Goal: Information Seeking & Learning: Learn about a topic

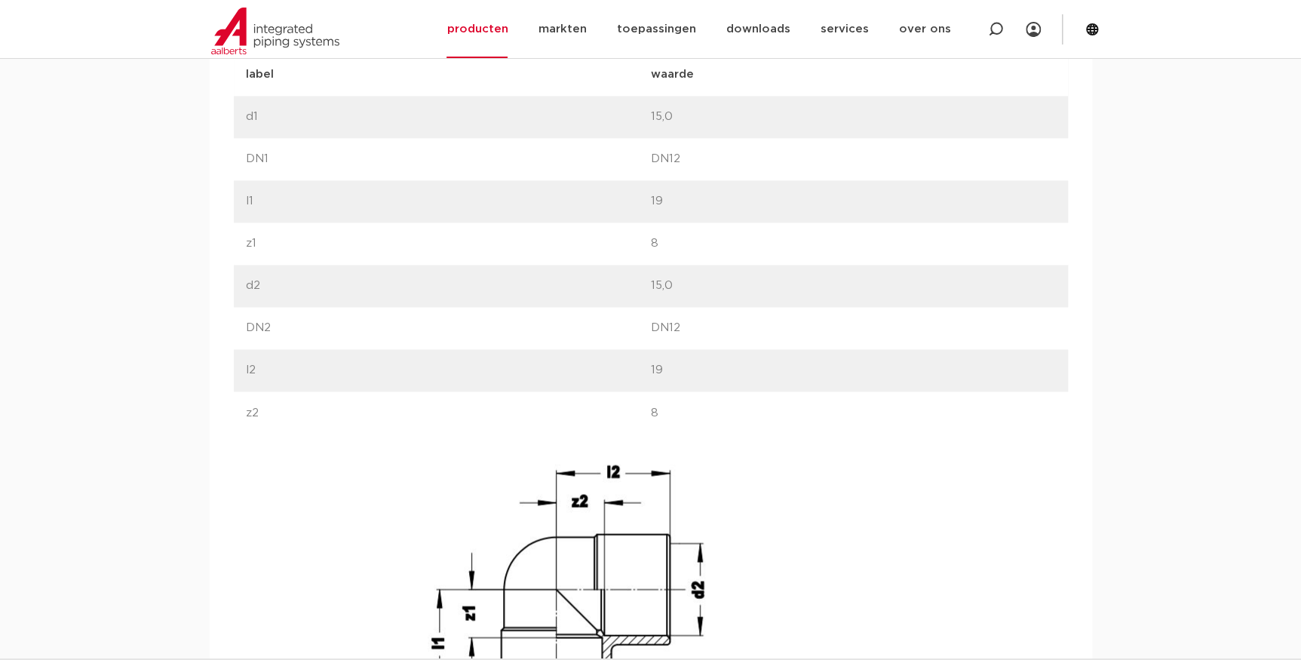
scroll to position [1233, 0]
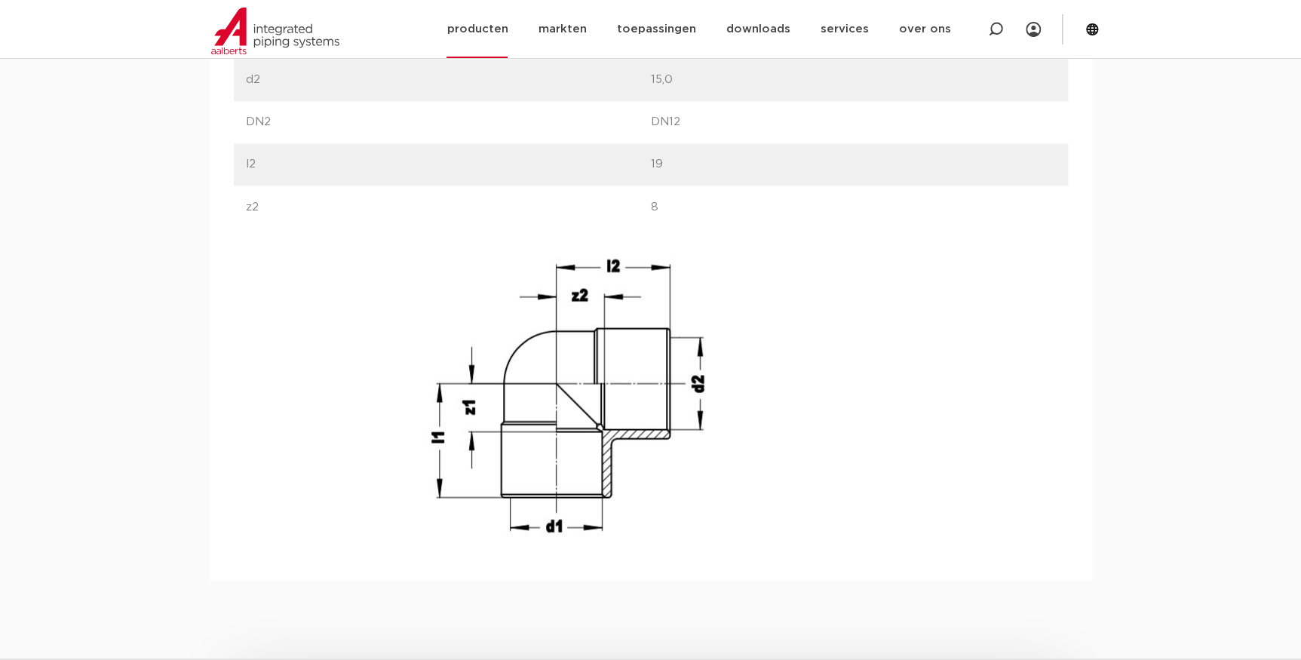
click at [484, 30] on link "producten" at bounding box center [476, 29] width 61 height 58
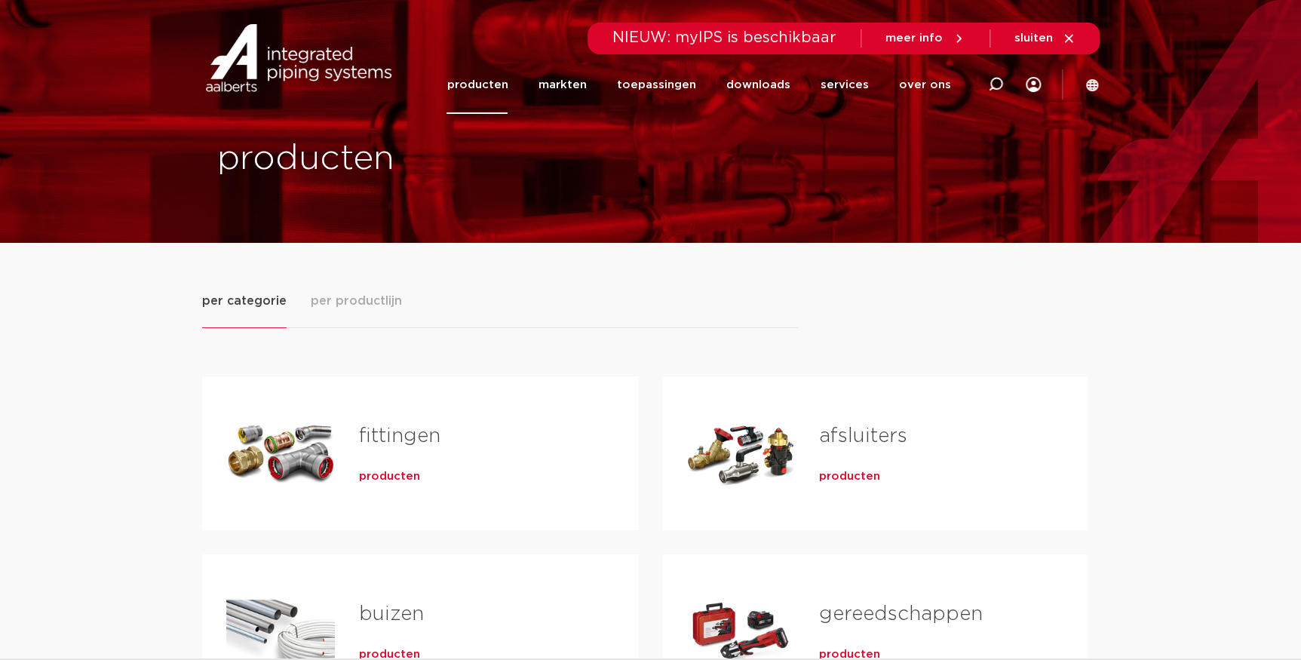
click at [399, 461] on div "fittingen producten" at bounding box center [475, 453] width 280 height 106
click at [390, 477] on span "producten" at bounding box center [389, 476] width 61 height 15
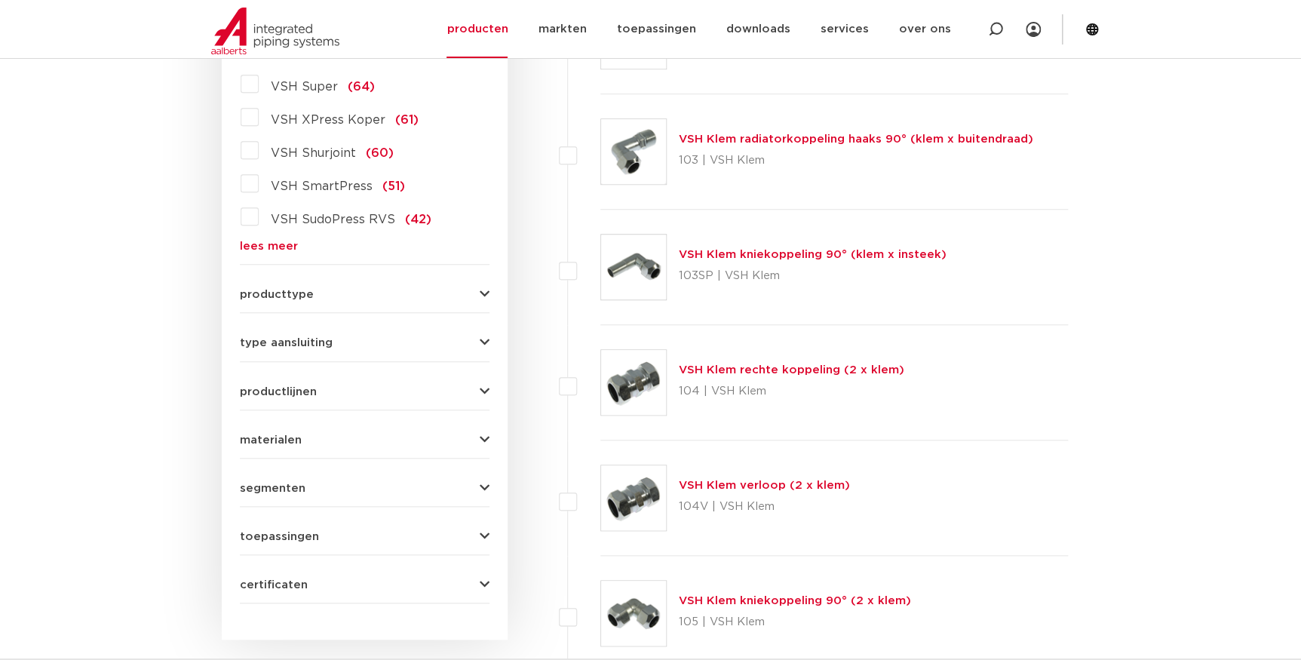
scroll to position [394, 0]
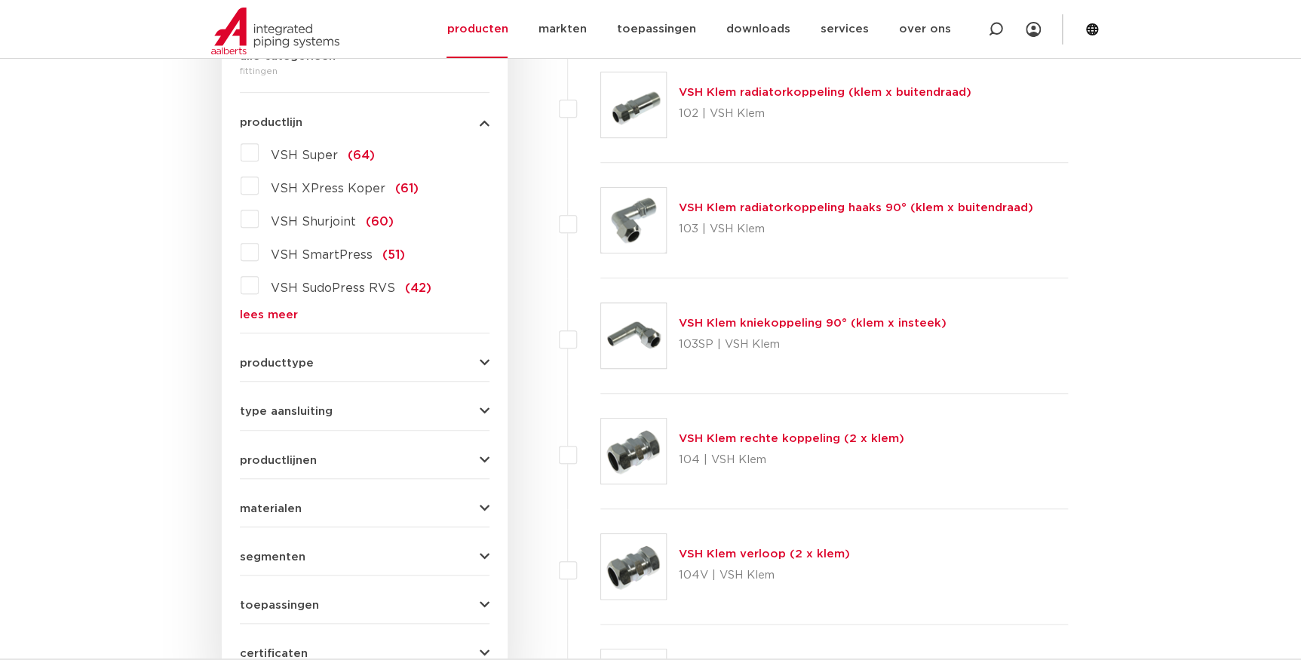
click at [318, 151] on span "VSH Super" at bounding box center [304, 155] width 67 height 12
click at [0, 0] on input "VSH Super (64)" at bounding box center [0, 0] width 0 height 0
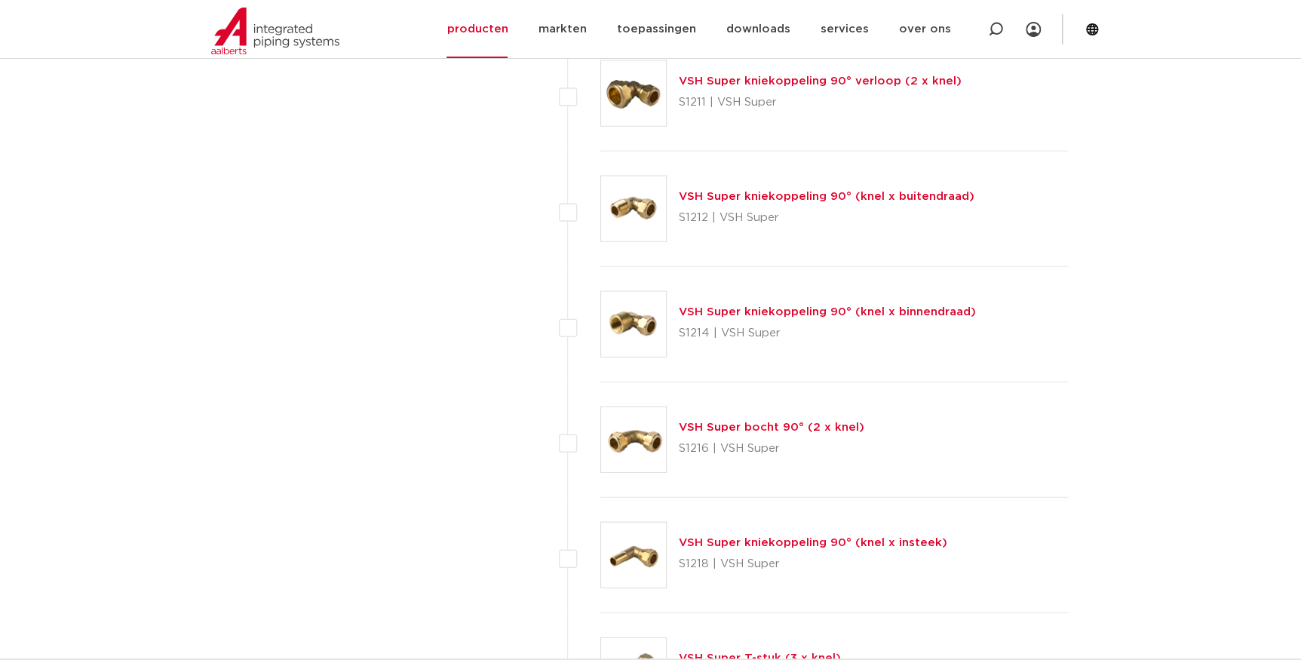
scroll to position [1628, 0]
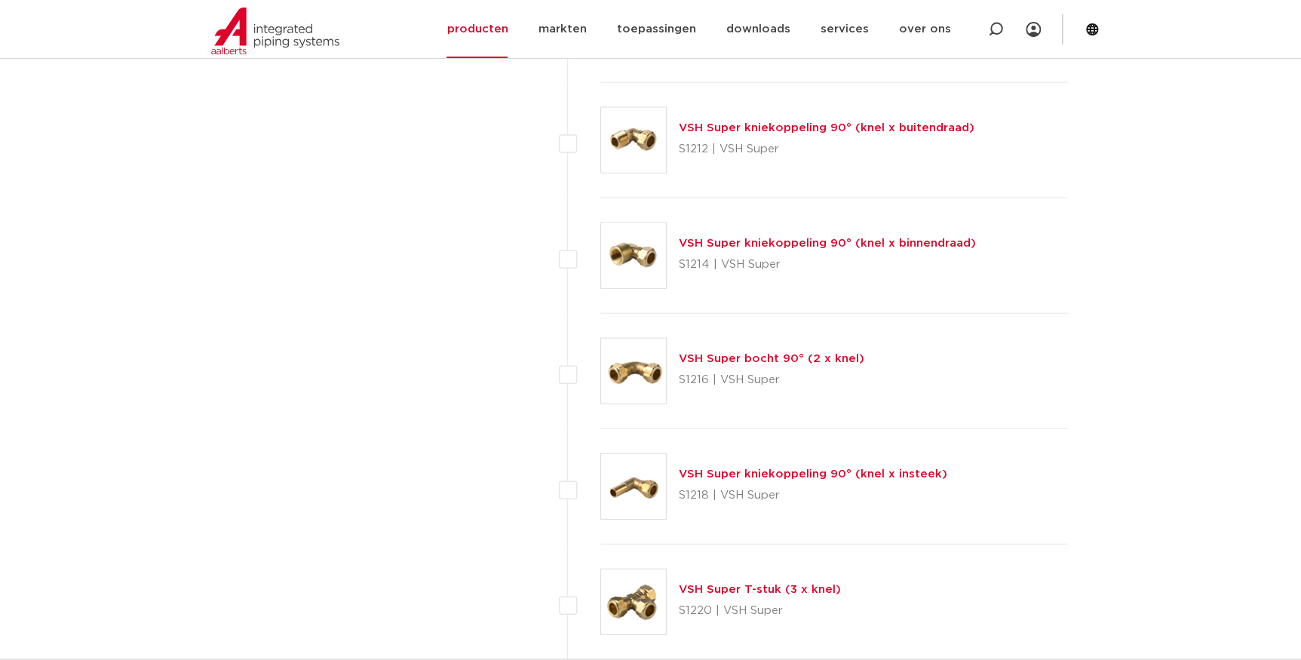
click at [808, 475] on link "VSH Super kniekoppeling 90° (knel x insteek)" at bounding box center [813, 473] width 268 height 11
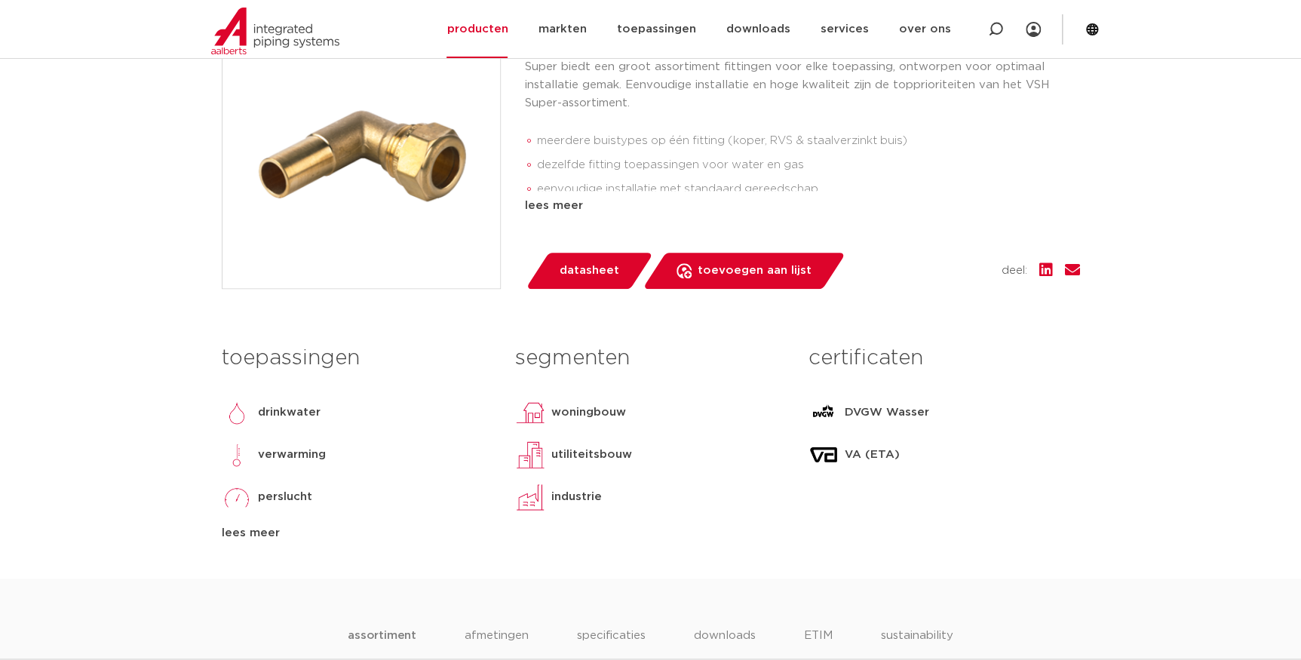
scroll to position [685, 0]
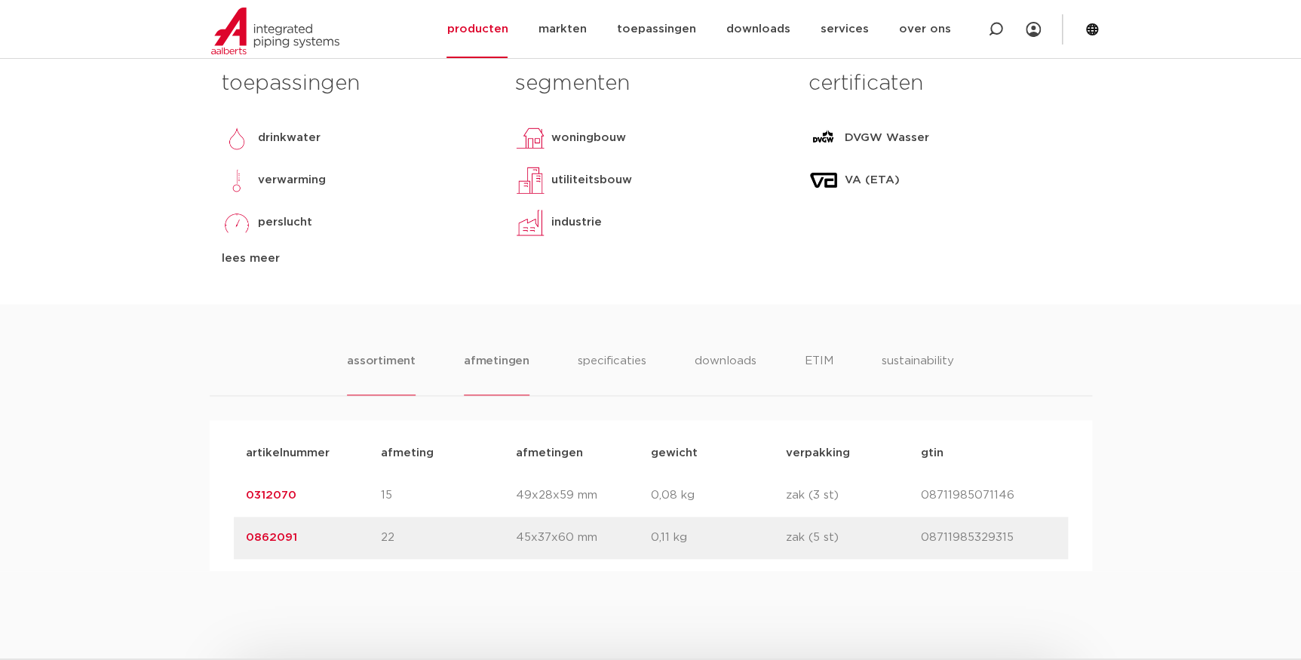
click at [473, 354] on li "afmetingen" at bounding box center [497, 373] width 66 height 43
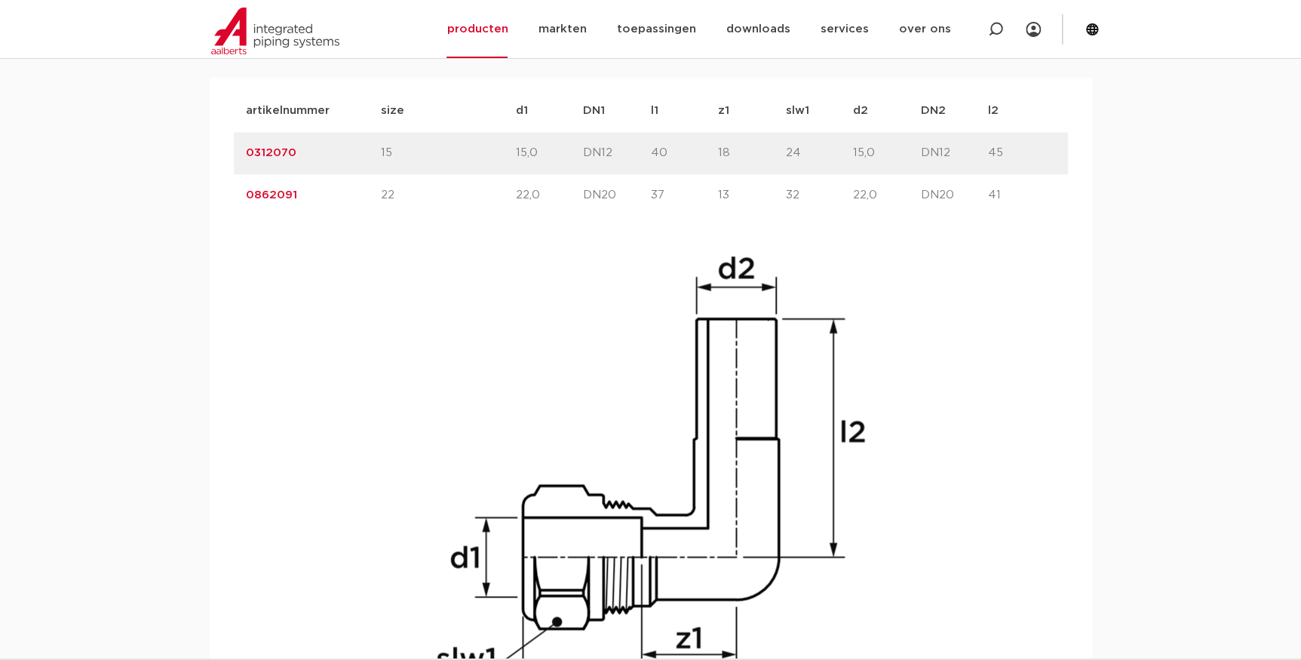
scroll to position [1096, 0]
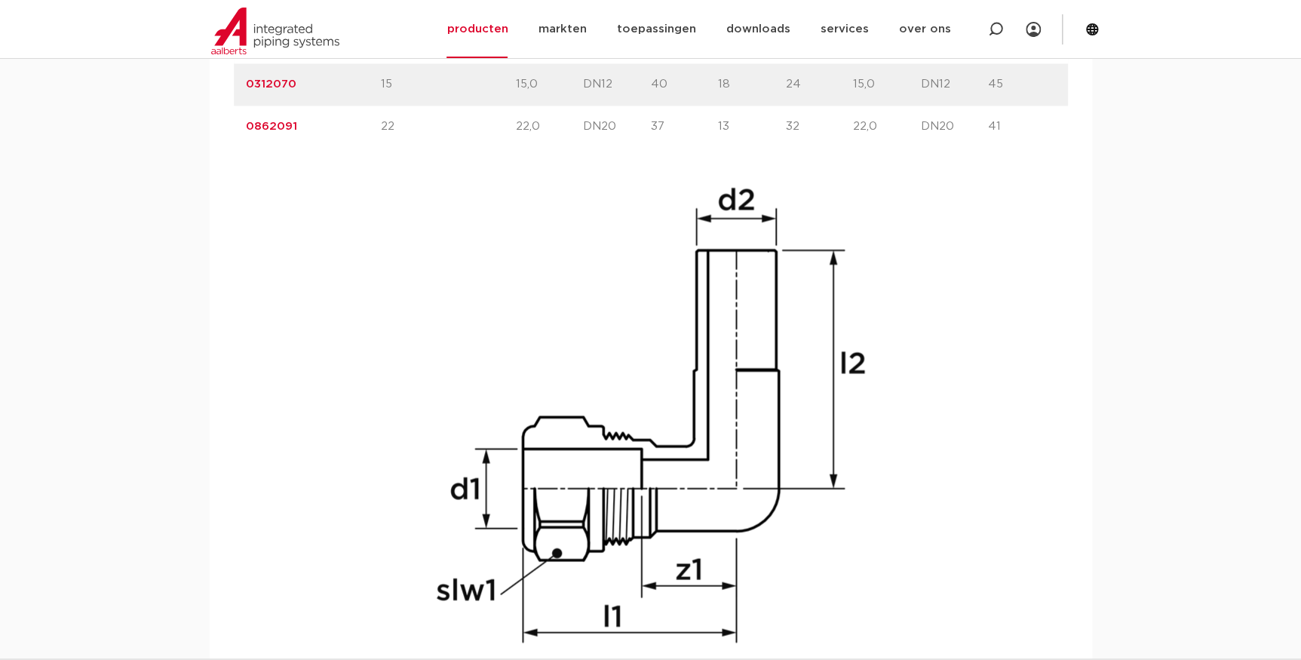
drag, startPoint x: 1006, startPoint y: 110, endPoint x: 972, endPoint y: 81, distance: 44.9
click at [972, 81] on p "DN12" at bounding box center [955, 84] width 68 height 18
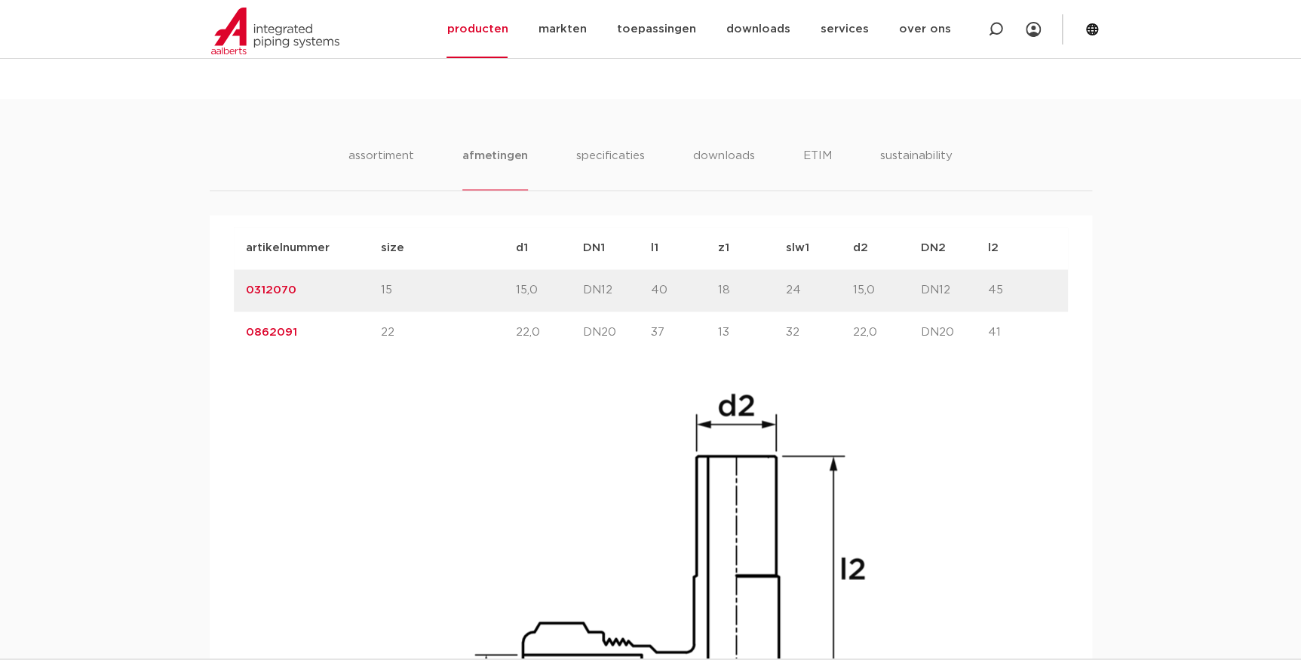
scroll to position [959, 0]
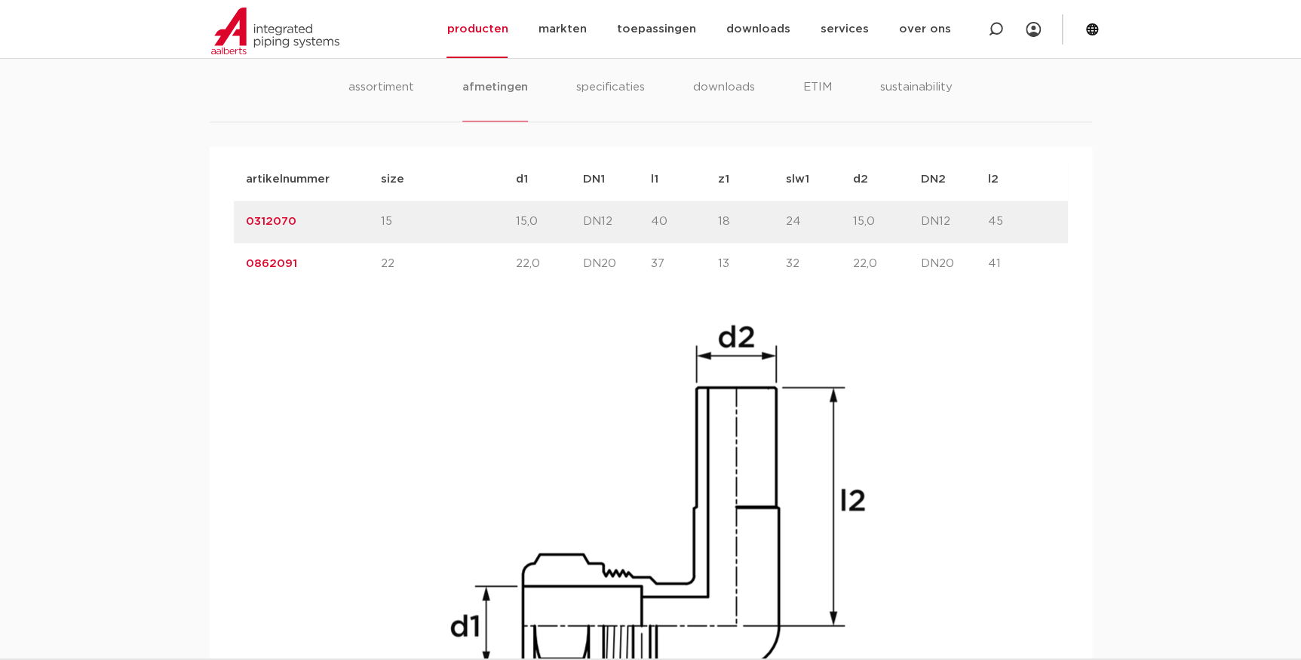
drag, startPoint x: 678, startPoint y: 451, endPoint x: 665, endPoint y: 427, distance: 27.3
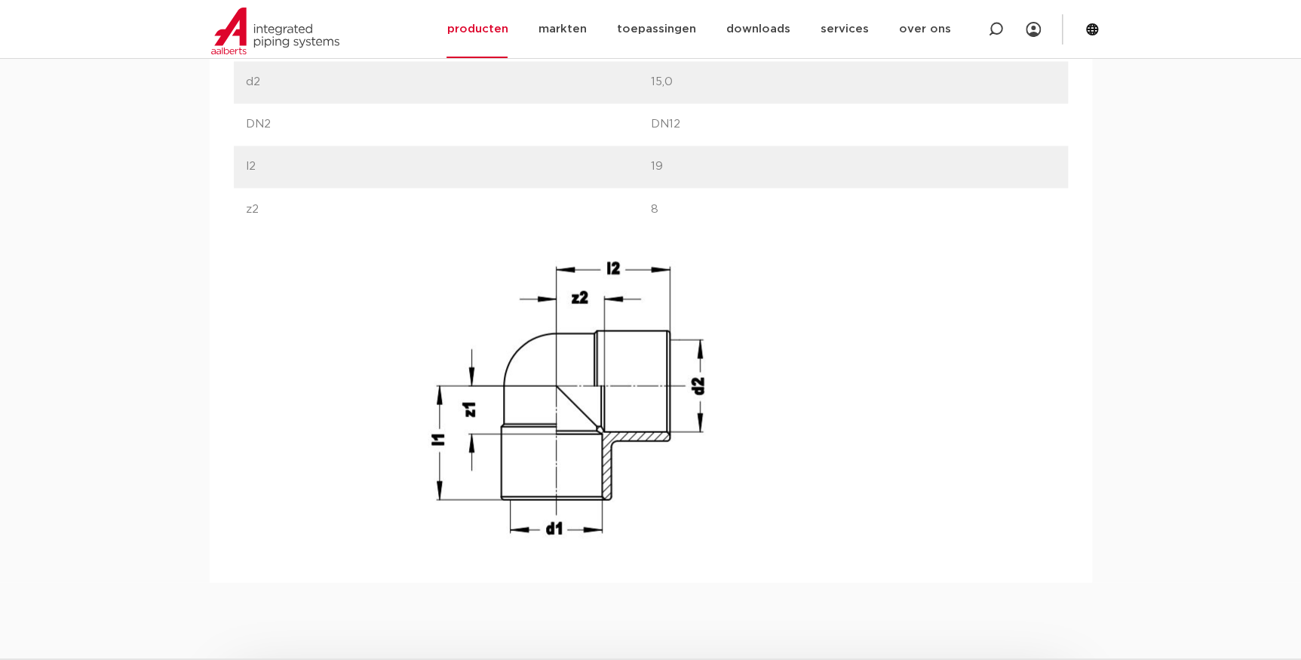
click at [266, 244] on div "label waarde label d1 waarde 15,0" at bounding box center [651, 198] width 834 height 696
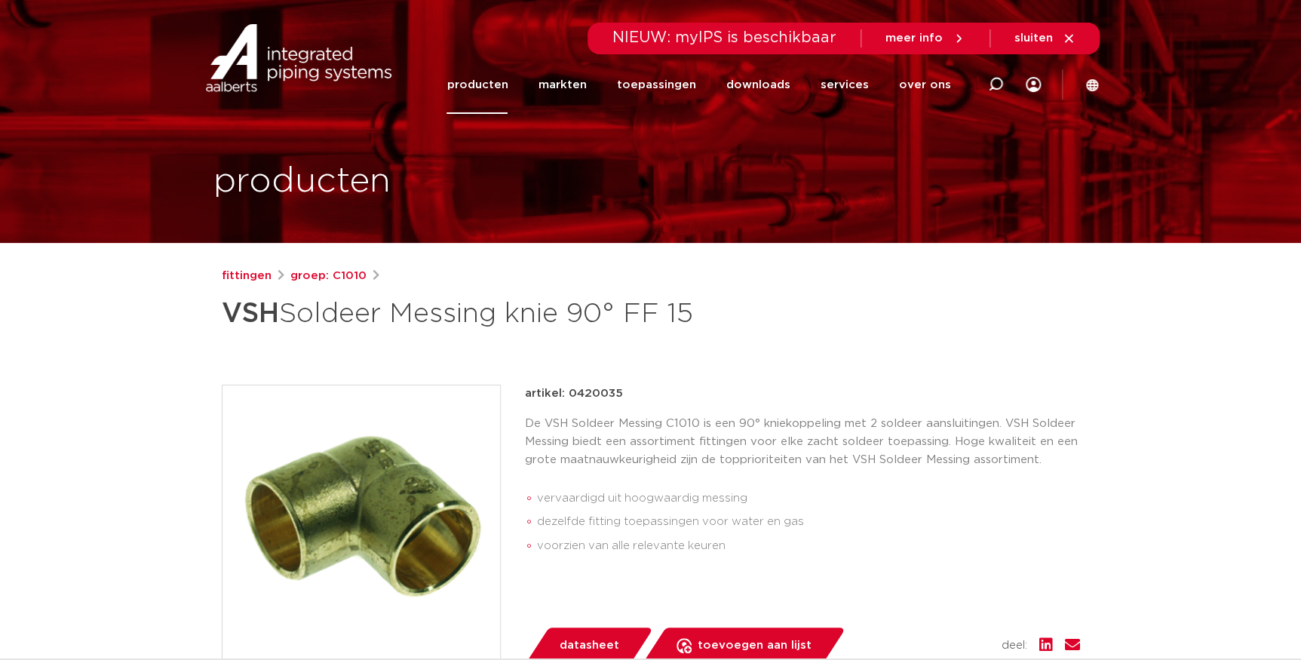
click at [505, 79] on link "producten" at bounding box center [476, 85] width 61 height 58
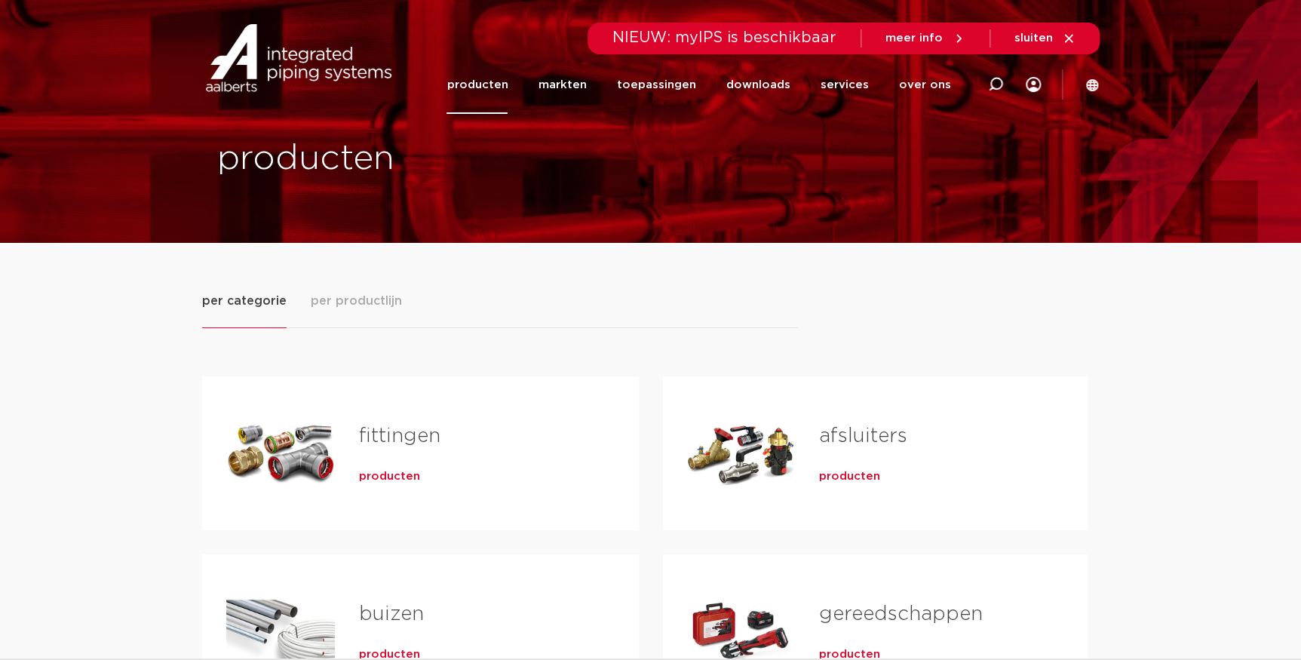
click at [382, 459] on div "fittingen producten" at bounding box center [475, 453] width 280 height 106
click at [380, 482] on span "producten" at bounding box center [389, 476] width 61 height 15
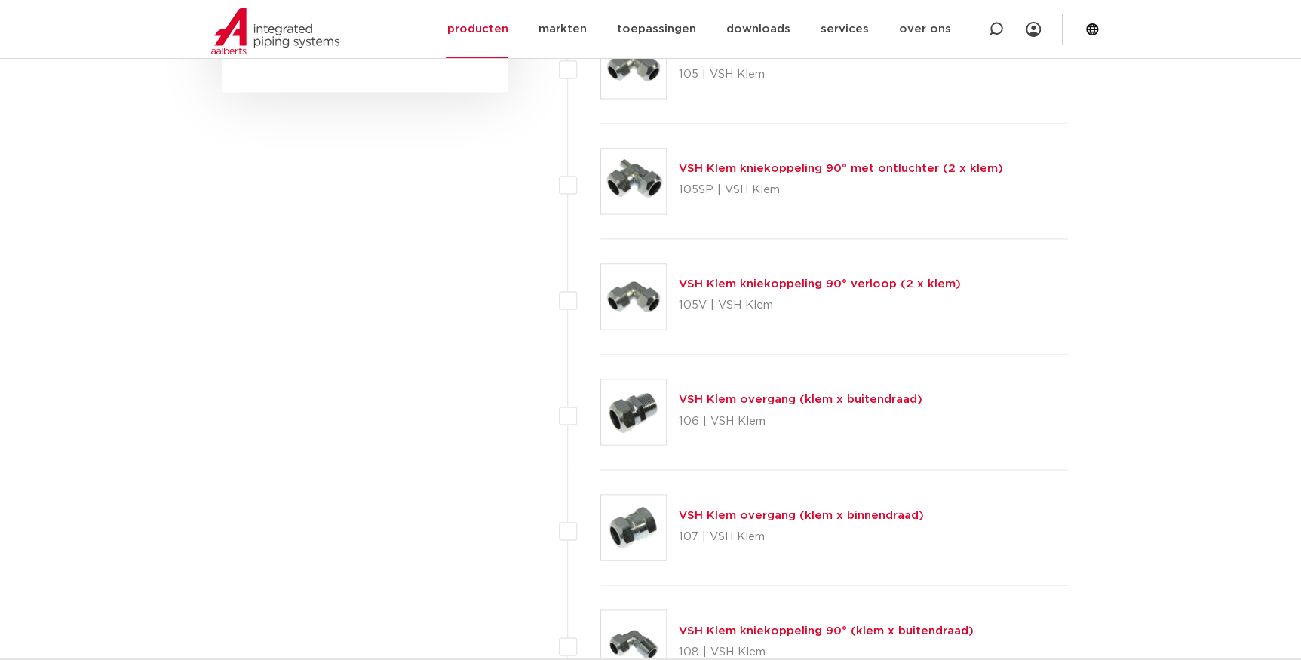
scroll to position [531, 0]
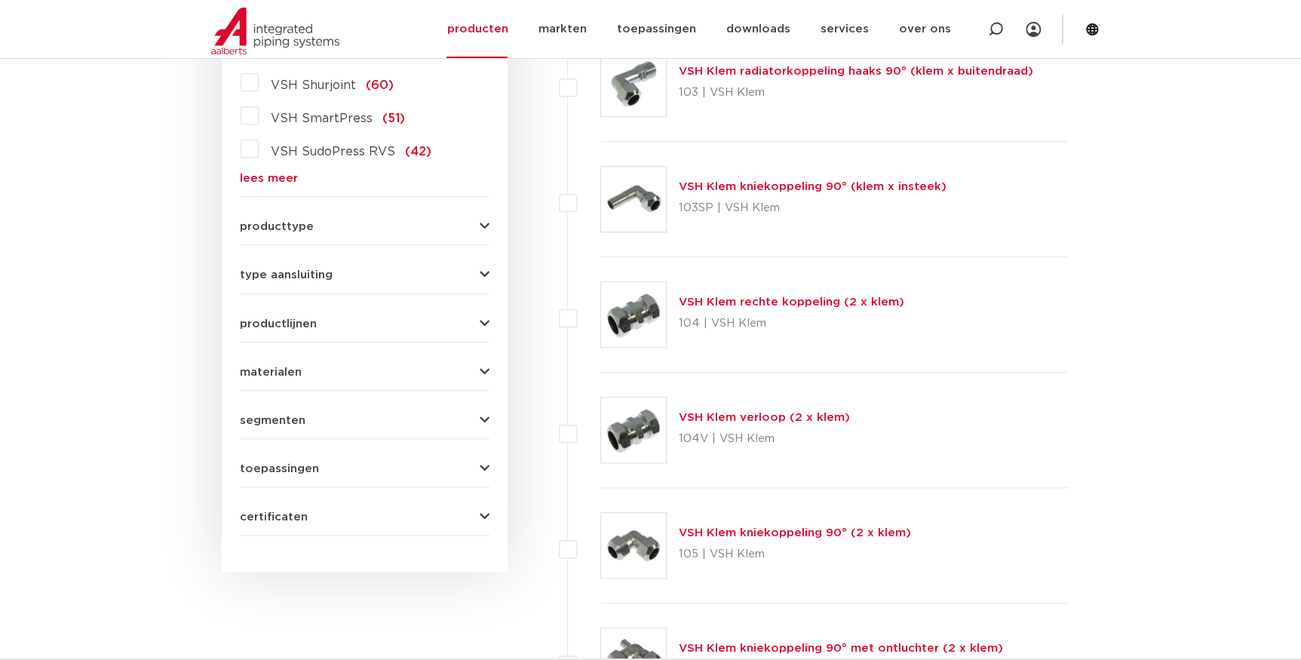
click at [410, 466] on button "toepassingen" at bounding box center [365, 468] width 250 height 11
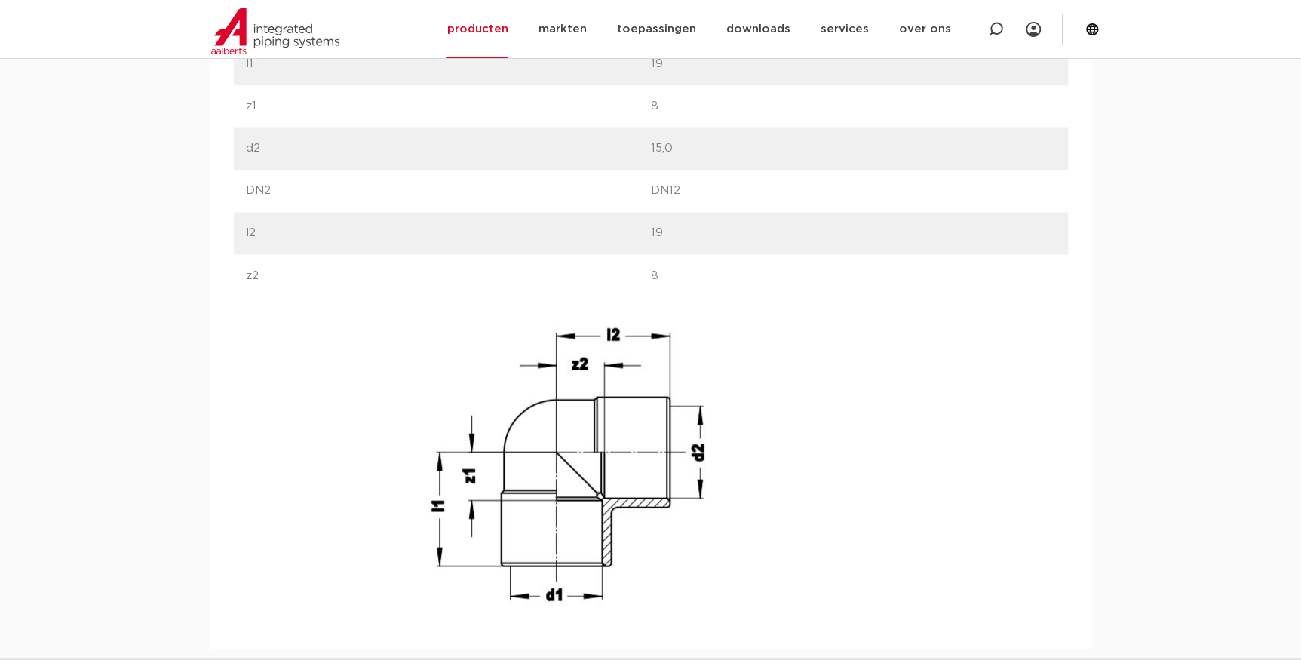
scroll to position [1096, 0]
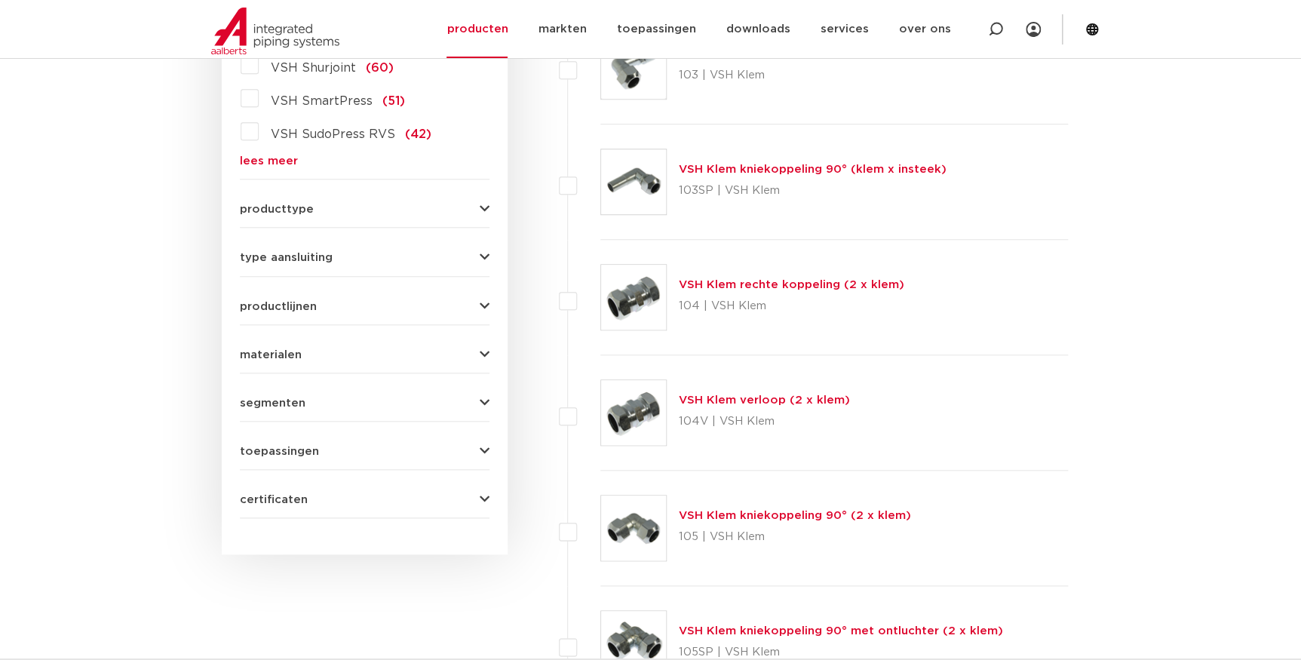
scroll to position [342, 0]
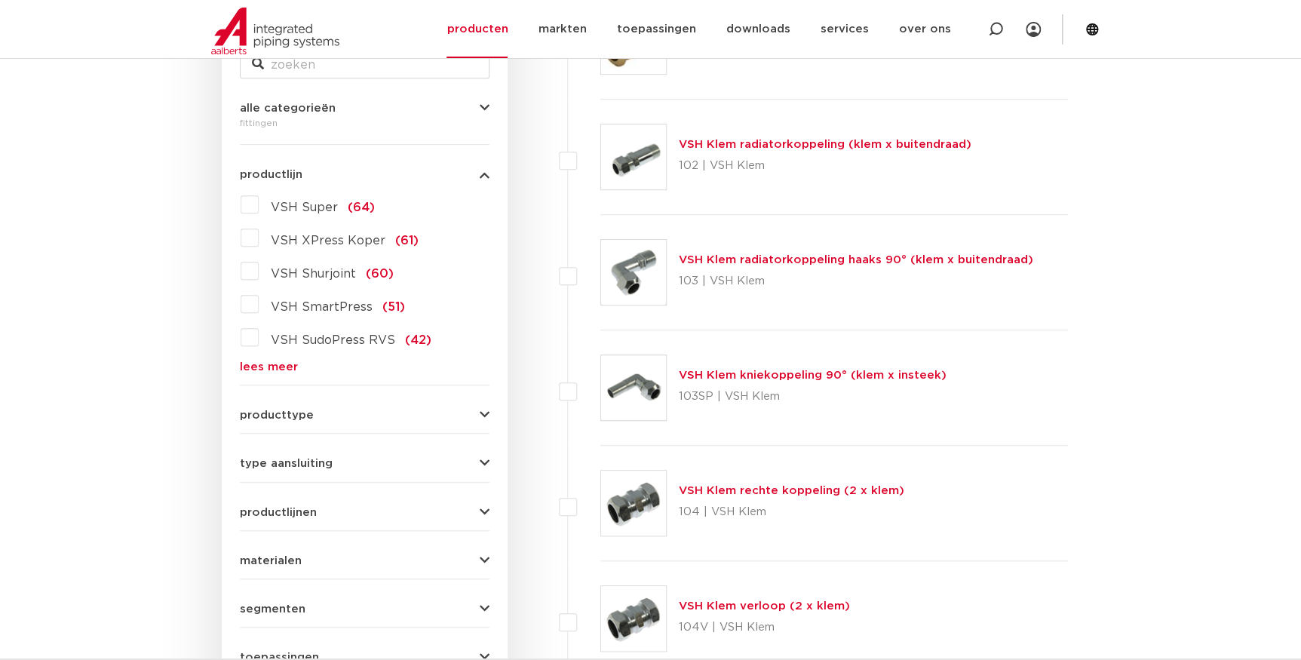
click at [320, 204] on span "VSH Super" at bounding box center [304, 207] width 67 height 12
click at [0, 0] on input "VSH Super (64)" at bounding box center [0, 0] width 0 height 0
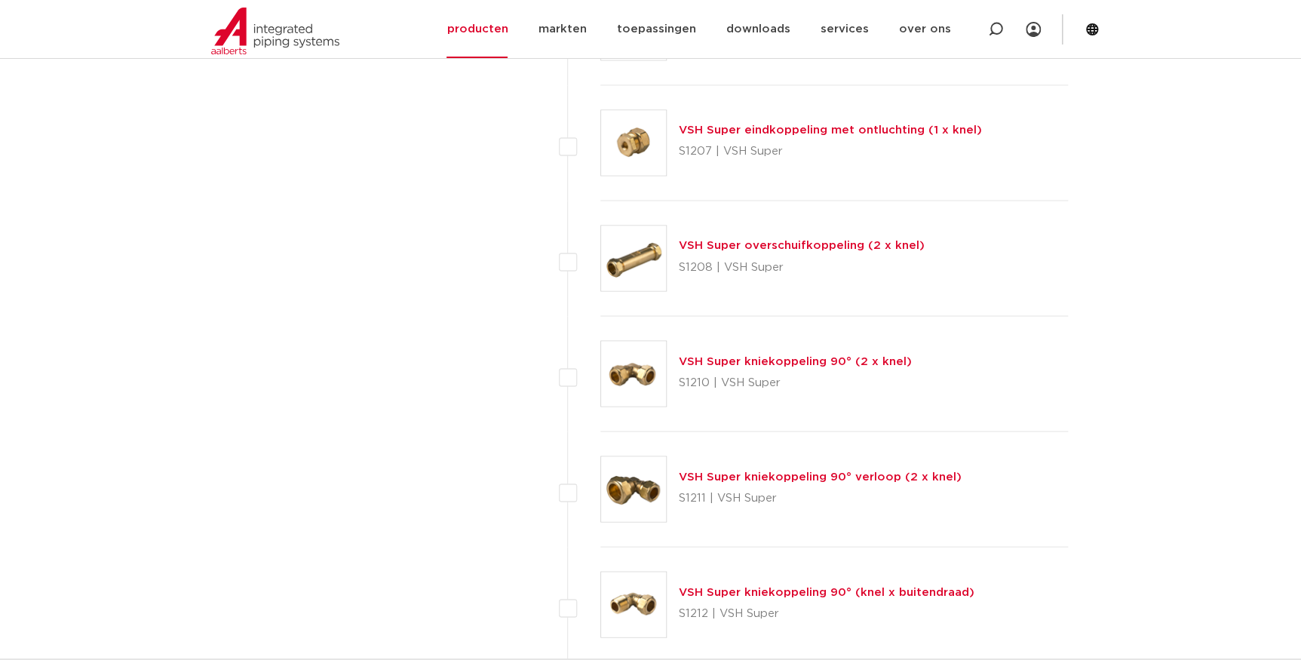
scroll to position [1233, 0]
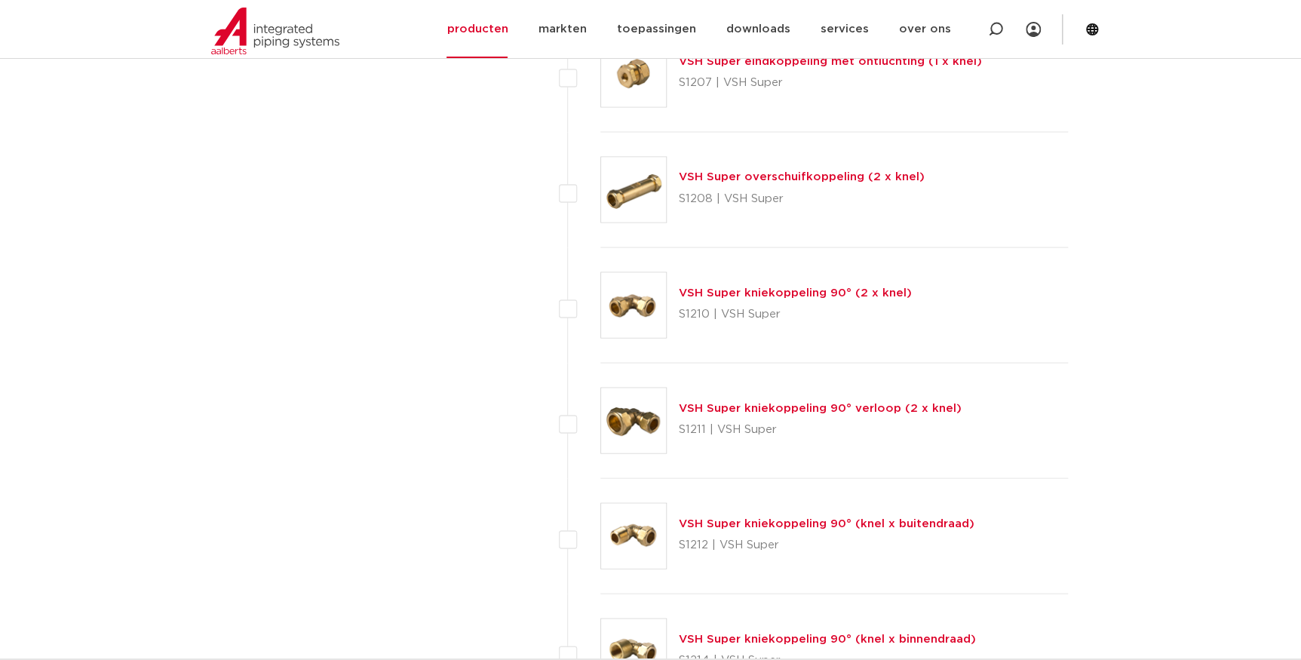
click at [882, 525] on link "VSH Super kniekoppeling 90° (knel x buitendraad)" at bounding box center [827, 522] width 296 height 11
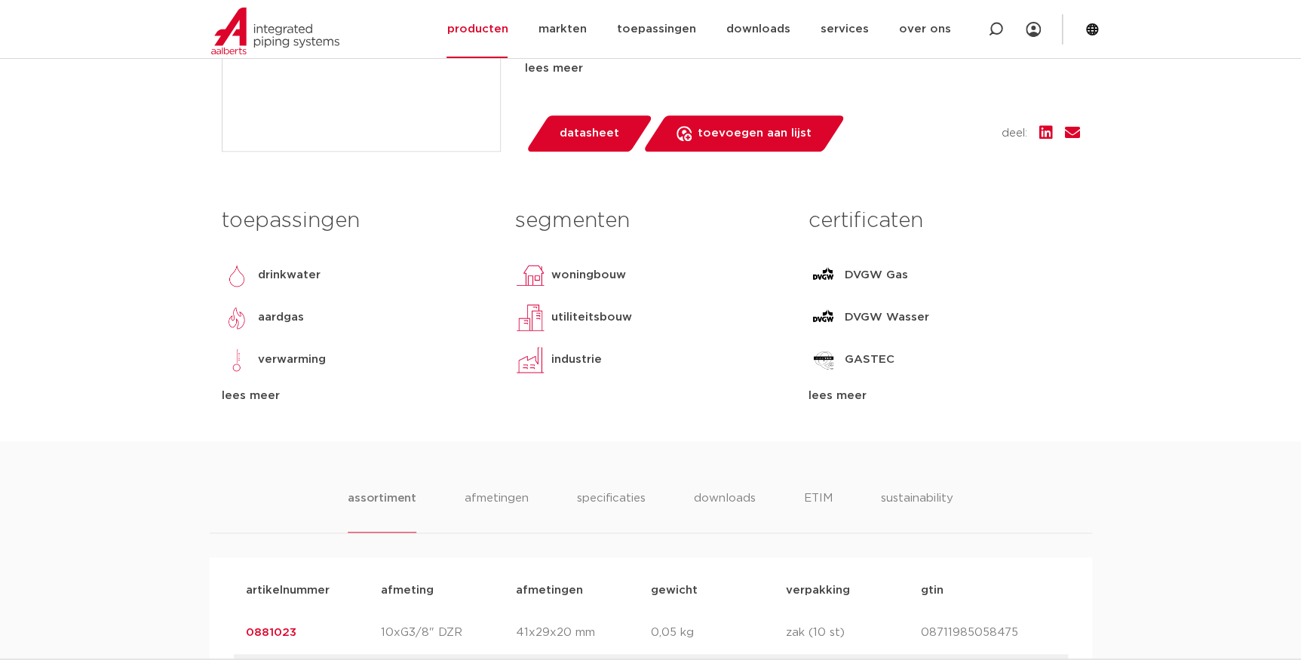
scroll to position [822, 0]
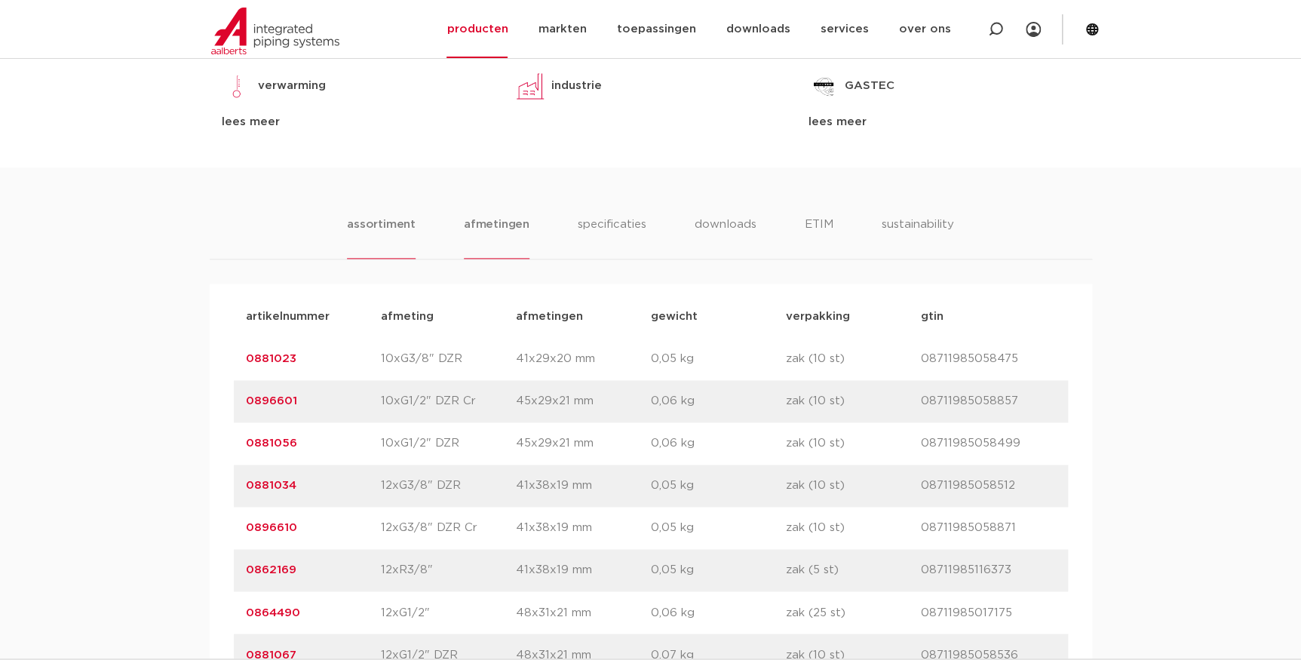
click at [498, 225] on li "afmetingen" at bounding box center [497, 237] width 66 height 43
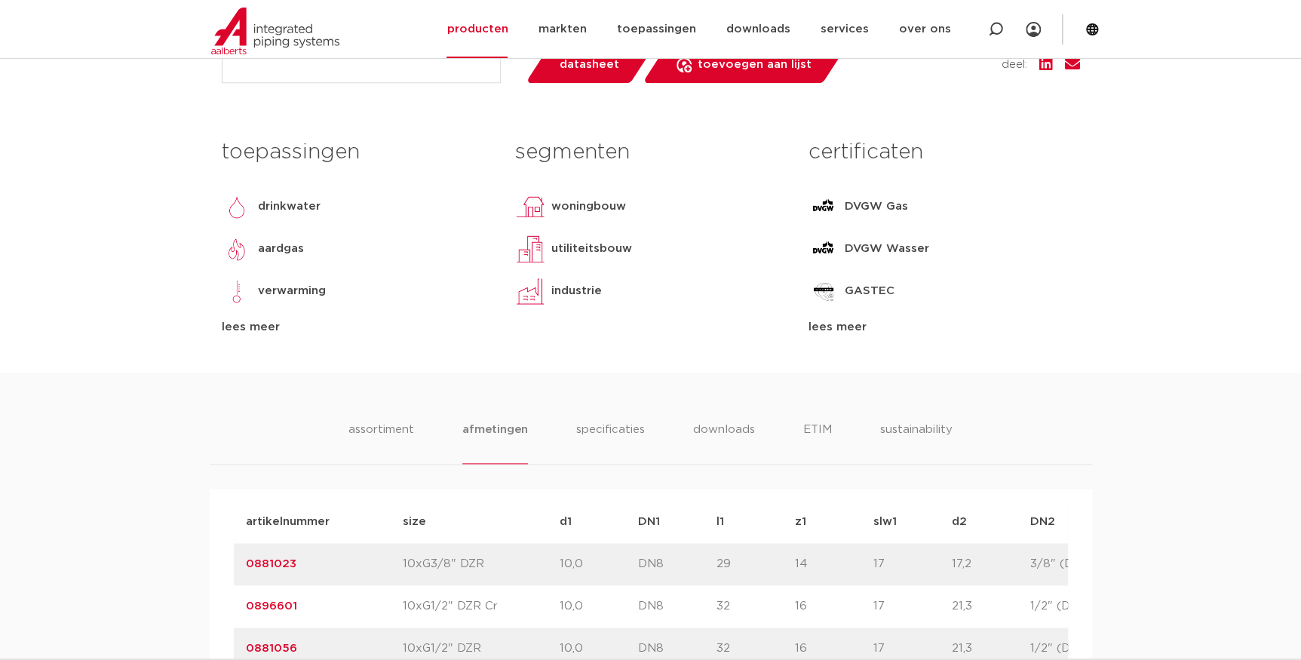
scroll to position [685, 0]
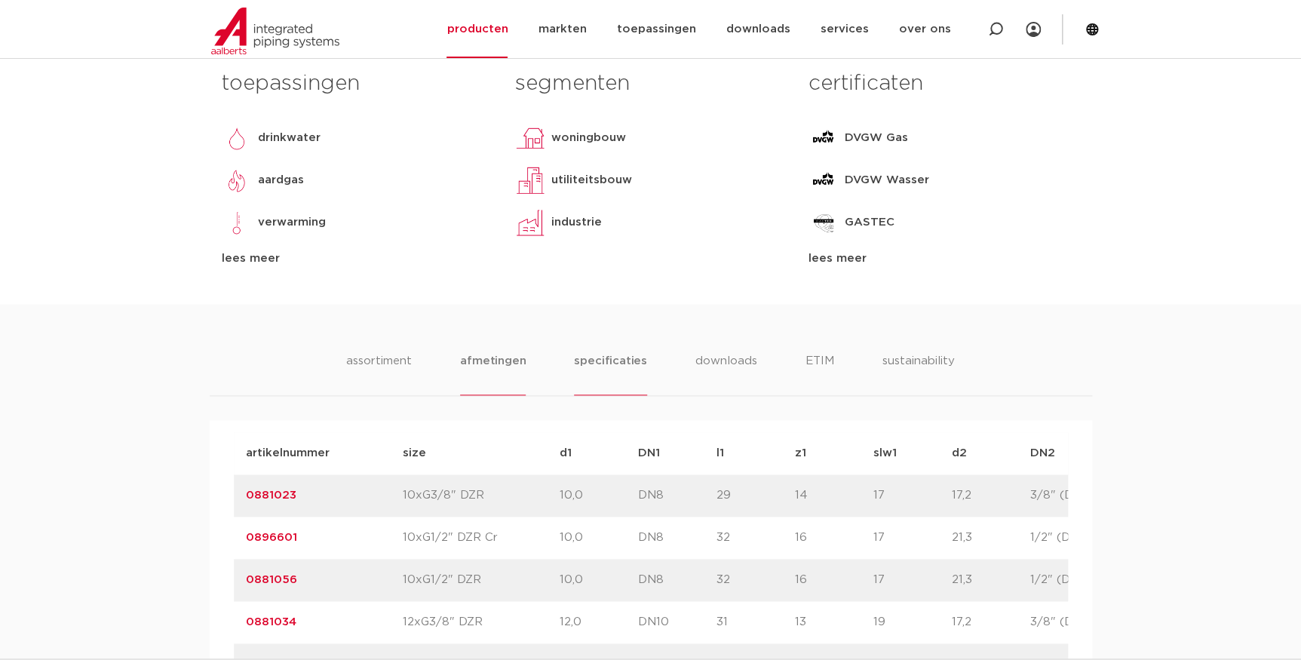
click at [629, 364] on li "specificaties" at bounding box center [610, 373] width 72 height 43
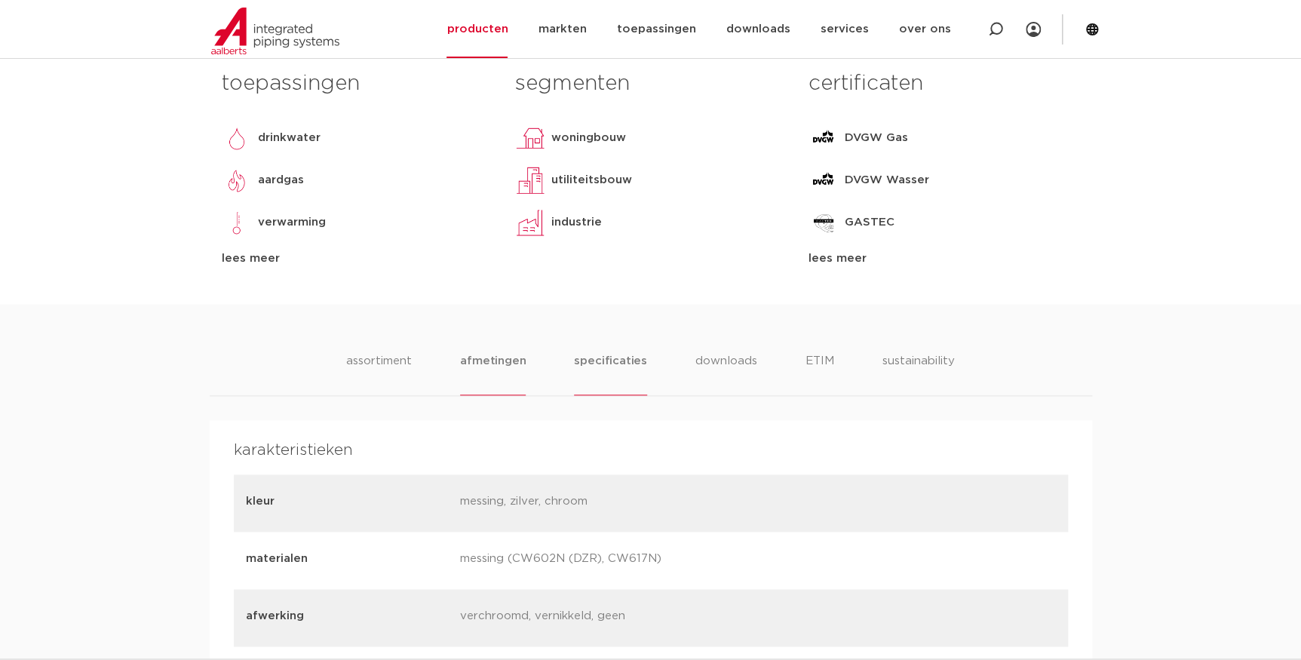
click at [509, 359] on li "afmetingen" at bounding box center [493, 373] width 66 height 43
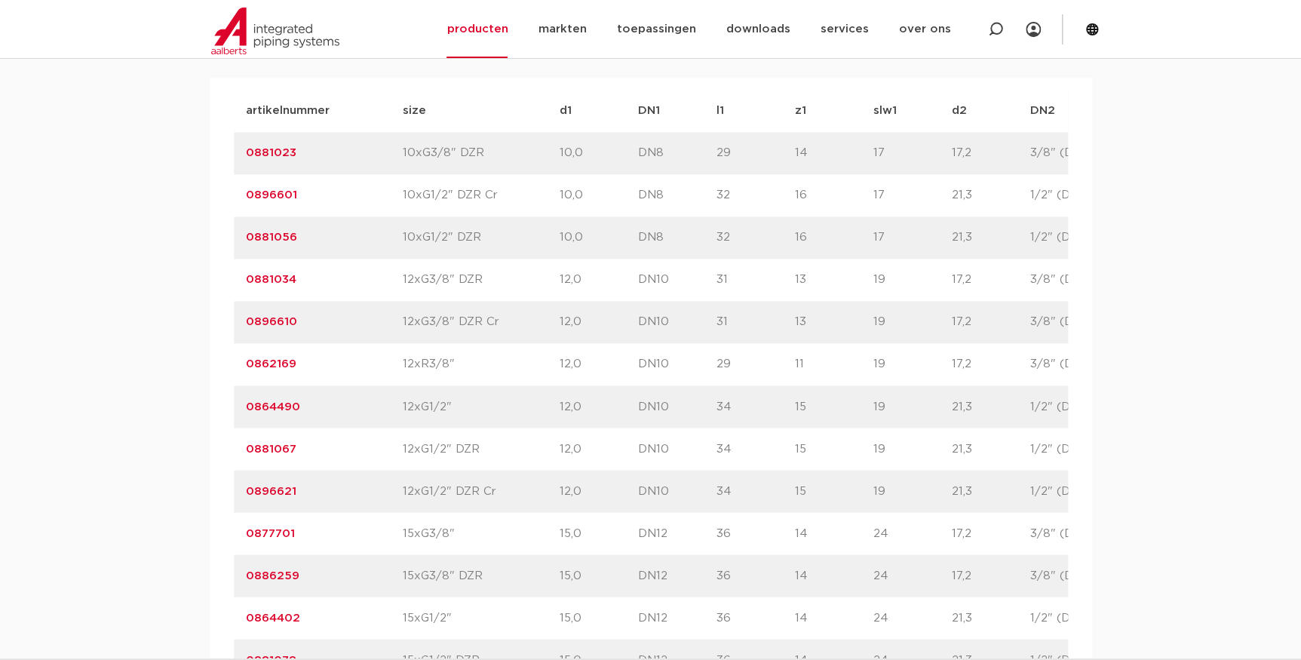
scroll to position [1096, 0]
